Goal: Task Accomplishment & Management: Complete application form

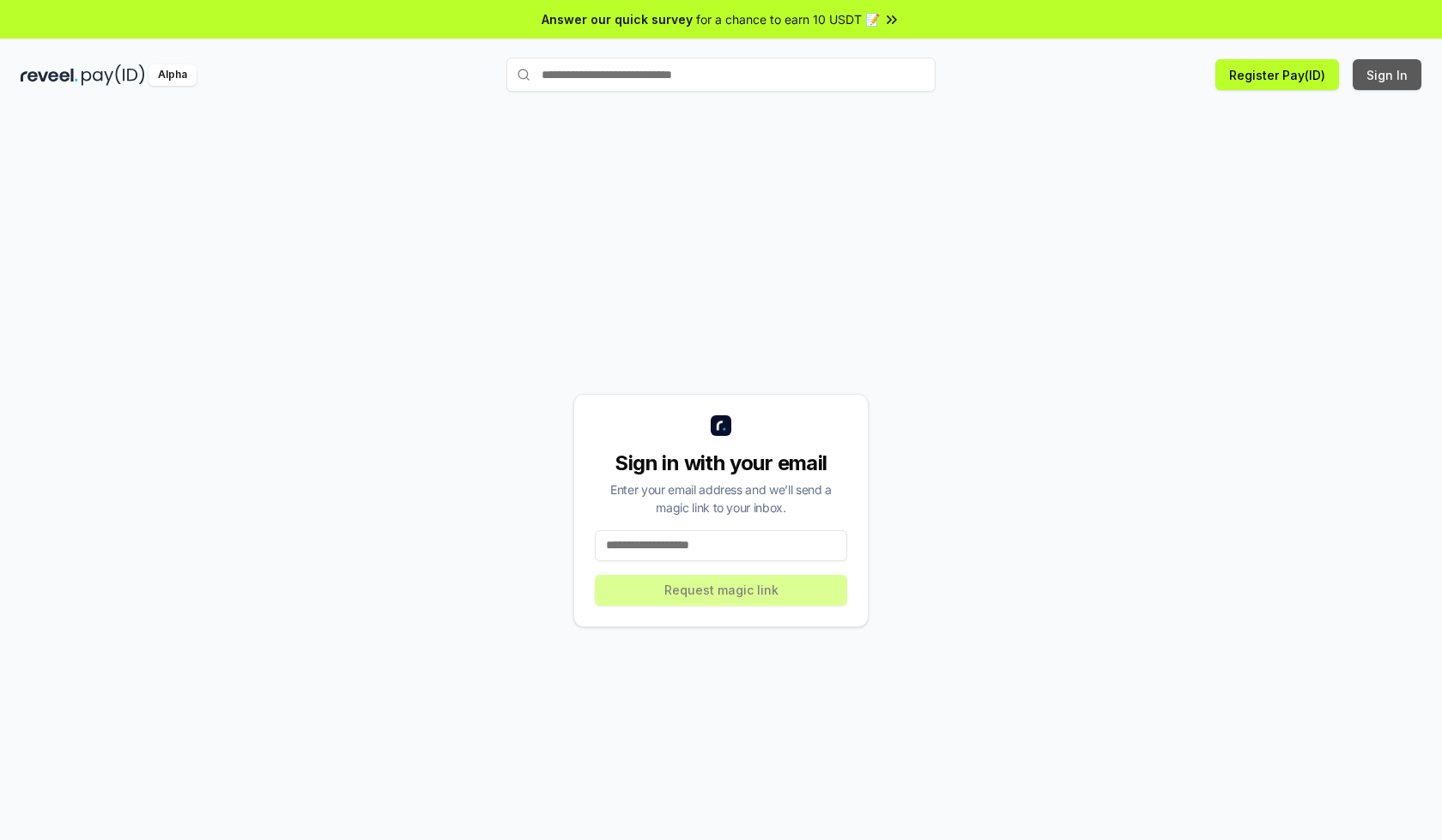
click at [1388, 75] on button "Sign In" at bounding box center [1387, 75] width 69 height 31
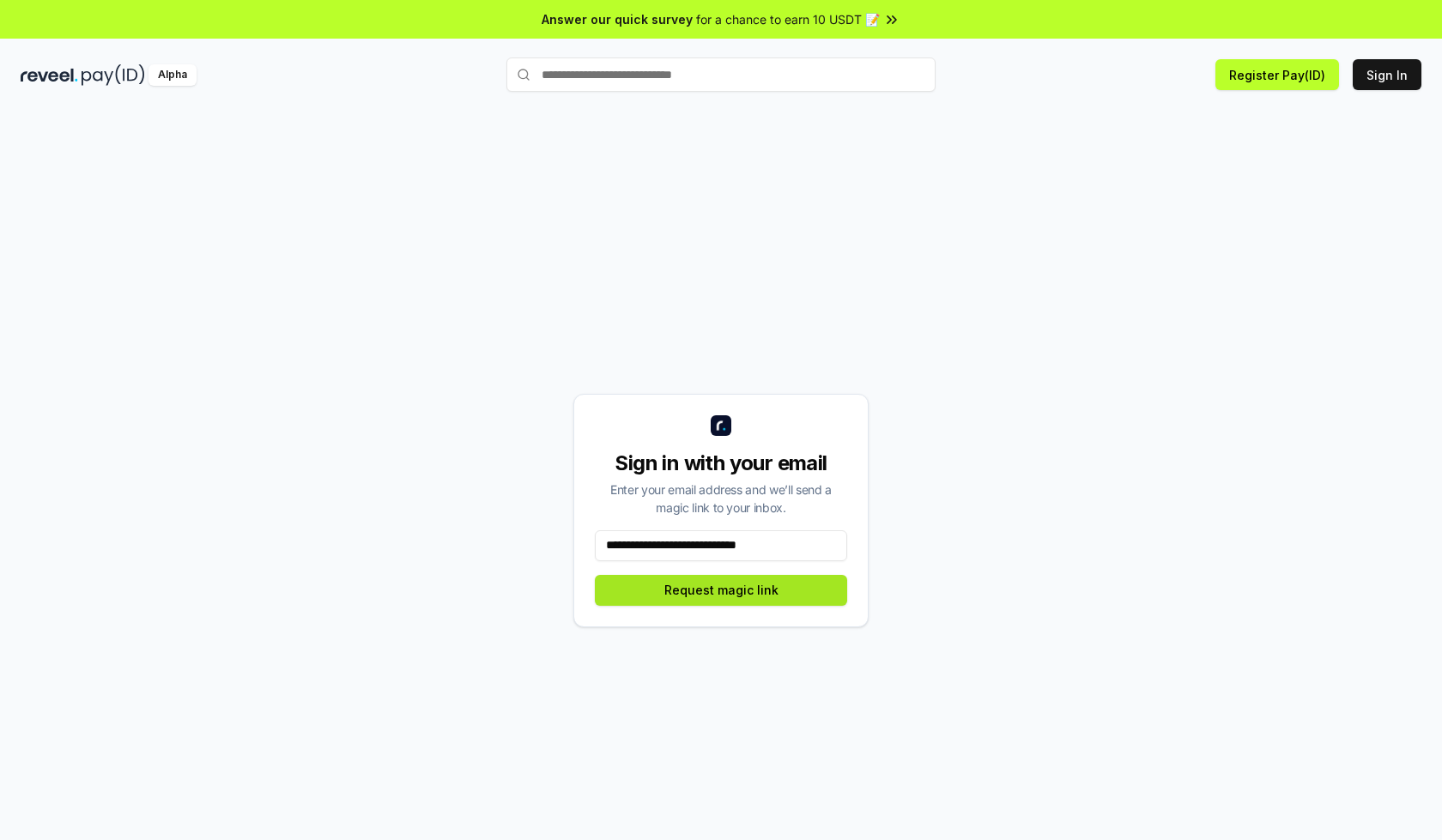
type input "**********"
click at [721, 589] on button "Request magic link" at bounding box center [721, 590] width 253 height 31
